Goal: Task Accomplishment & Management: Use online tool/utility

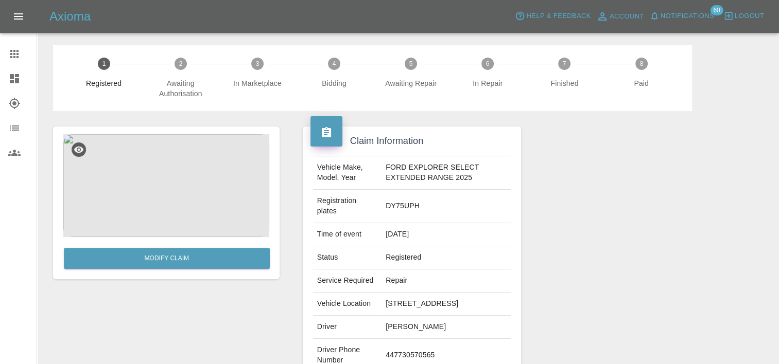
click at [6, 61] on link "Claims" at bounding box center [18, 54] width 37 height 25
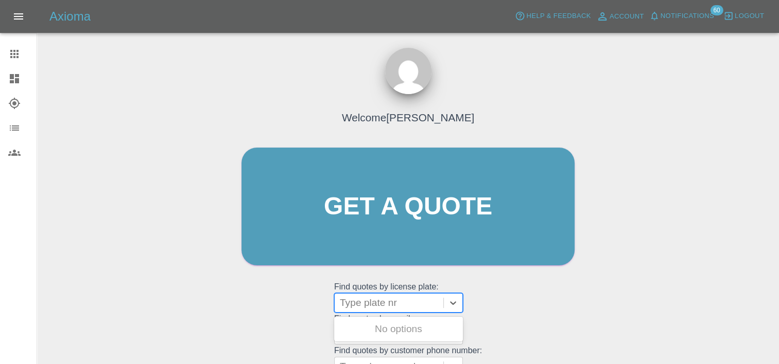
click at [410, 311] on div "Type plate nr" at bounding box center [389, 303] width 109 height 19
paste input "DV75CXE"
type input "DV75CXE"
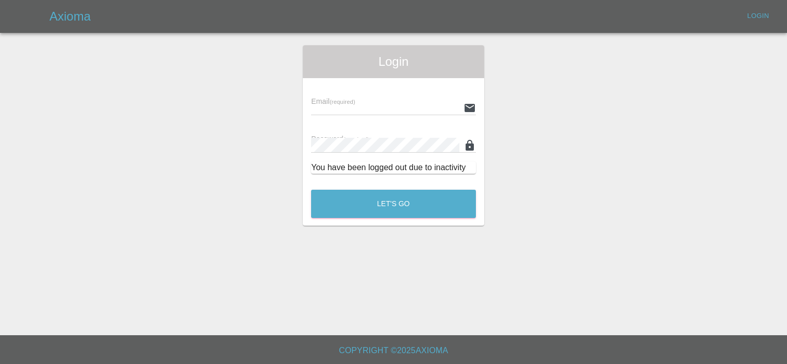
type input "[PERSON_NAME][EMAIL_ADDRESS][PERSON_NAME][DOMAIN_NAME]"
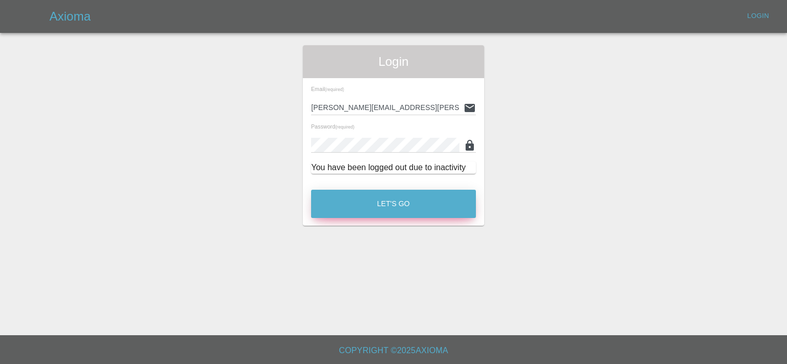
click at [380, 204] on button "Let's Go" at bounding box center [393, 204] width 165 height 28
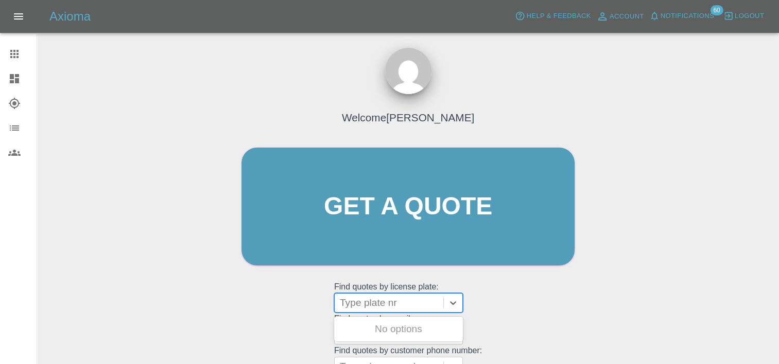
click at [375, 302] on div at bounding box center [389, 303] width 98 height 14
paste input "DV75CXE"
type input "DV75CXE"
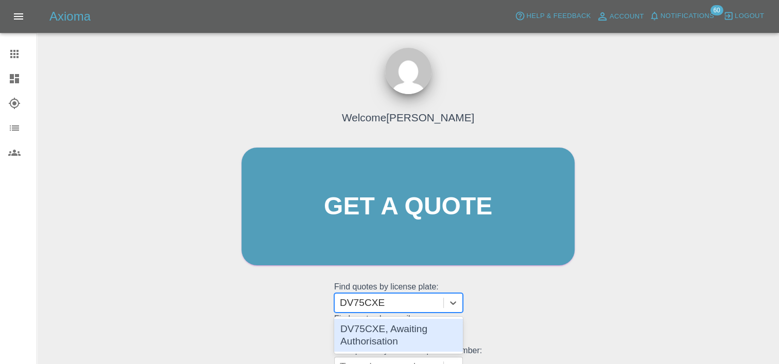
click at [392, 341] on div "DV75CXE, Awaiting Authorisation" at bounding box center [398, 335] width 129 height 33
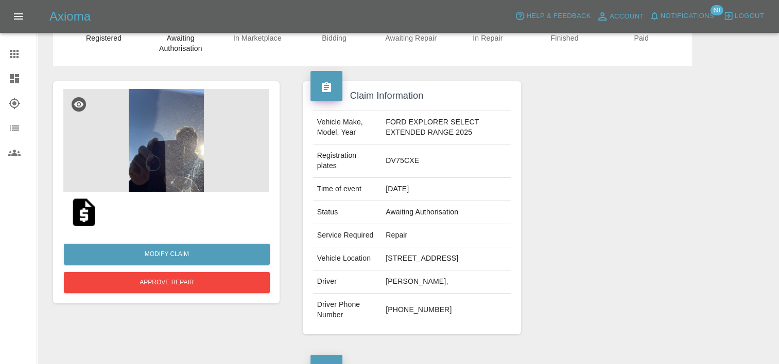
scroll to position [43, 0]
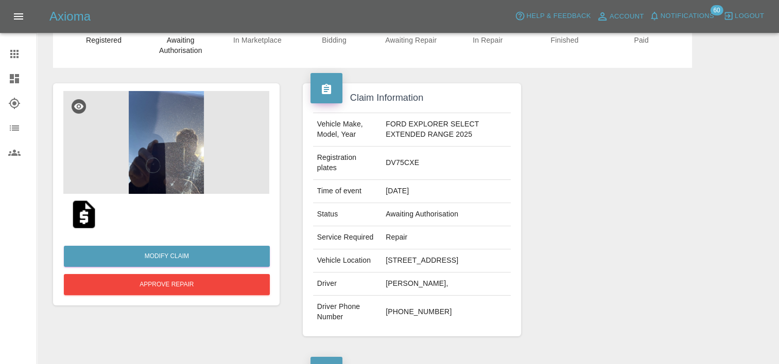
click at [195, 152] on img at bounding box center [166, 142] width 206 height 103
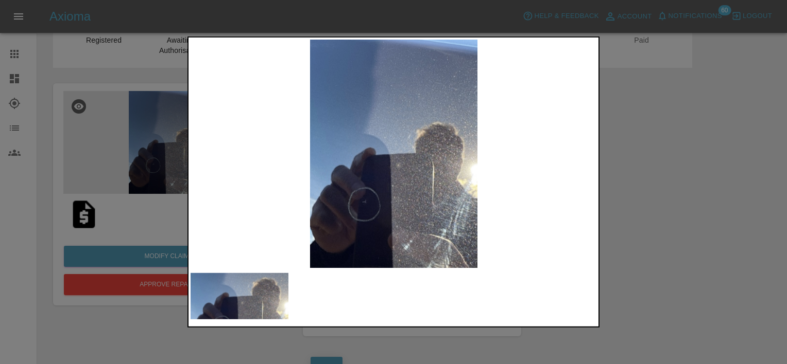
click at [650, 194] on div at bounding box center [393, 182] width 787 height 364
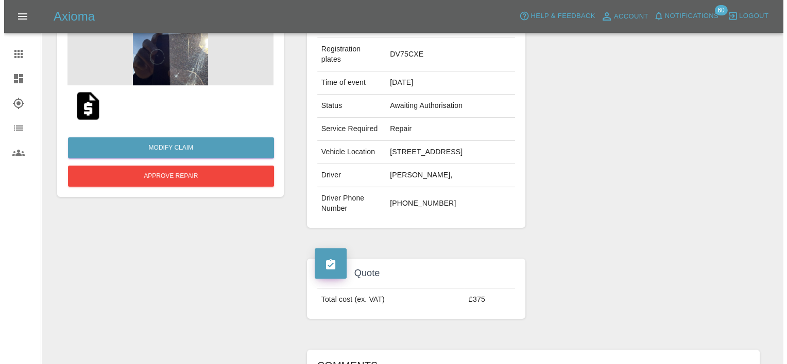
scroll to position [152, 0]
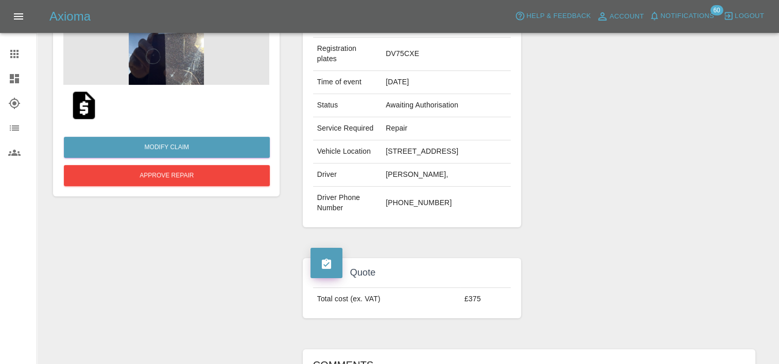
click at [88, 96] on img at bounding box center [83, 105] width 33 height 33
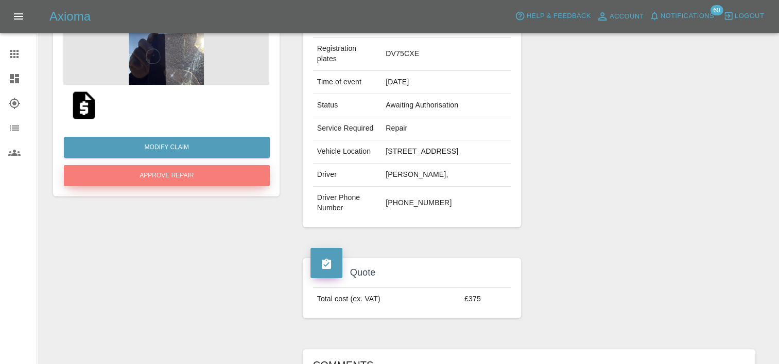
click at [154, 170] on button "Approve Repair" at bounding box center [167, 175] width 206 height 21
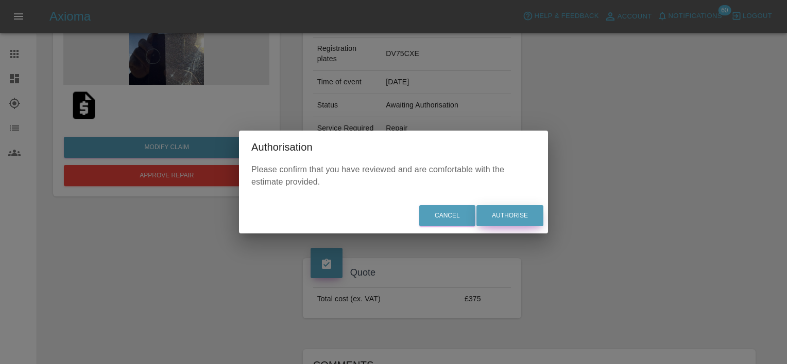
click at [506, 213] on button "Authorise" at bounding box center [509, 215] width 67 height 21
